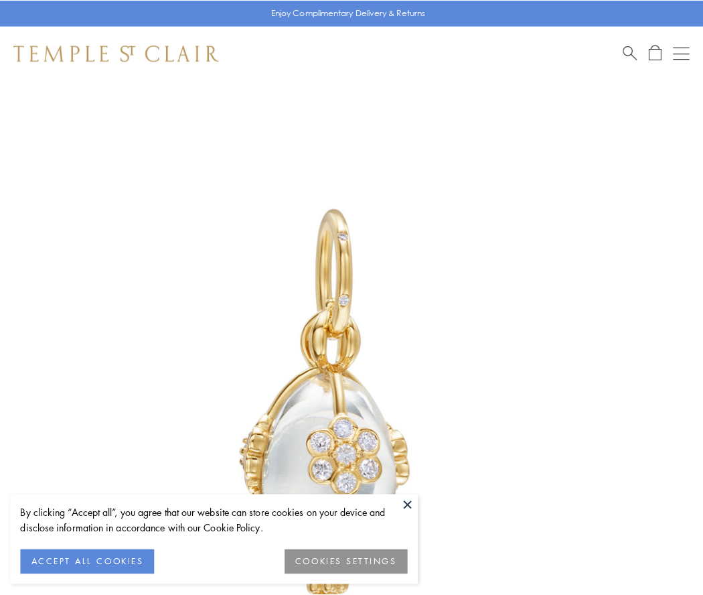
scroll to position [33, 0]
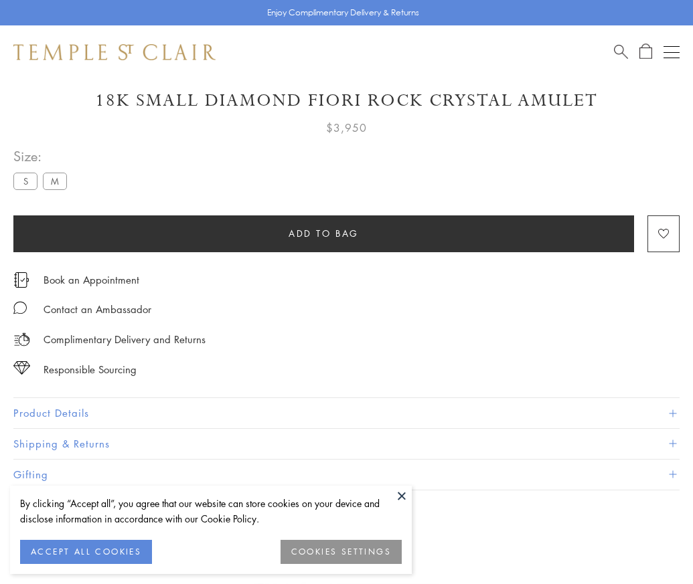
click at [323, 233] on span "Add to bag" at bounding box center [324, 233] width 70 height 15
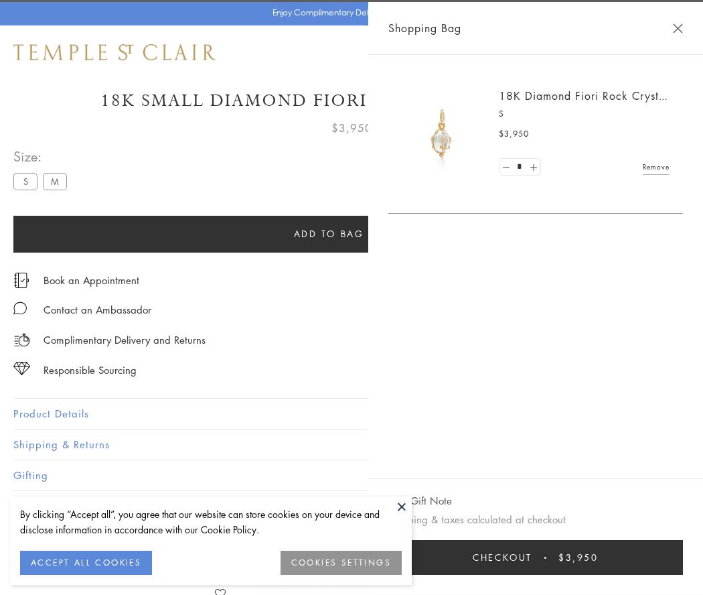
click at [683, 557] on button "Checkout $3,950" at bounding box center [535, 557] width 295 height 35
